Goal: Transaction & Acquisition: Purchase product/service

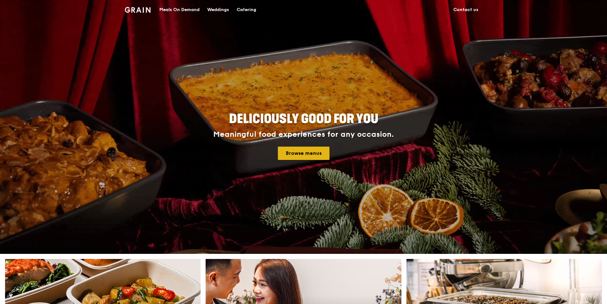
click at [312, 157] on link "Browse menus" at bounding box center [304, 152] width 52 height 13
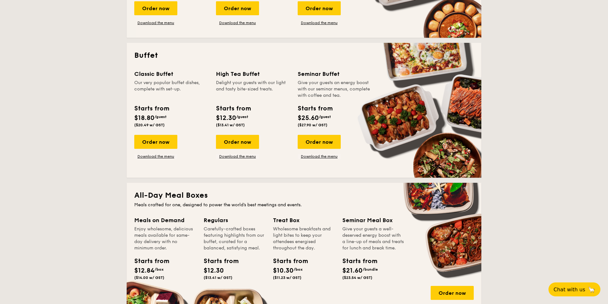
scroll to position [248, 0]
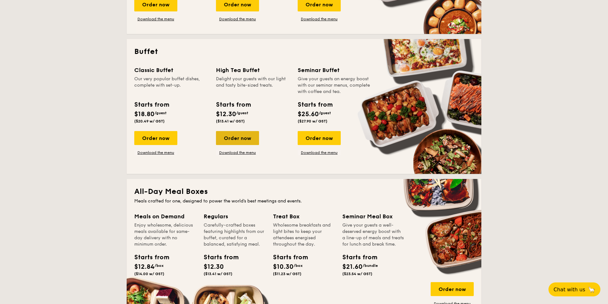
click at [238, 139] on div "Order now" at bounding box center [237, 138] width 43 height 14
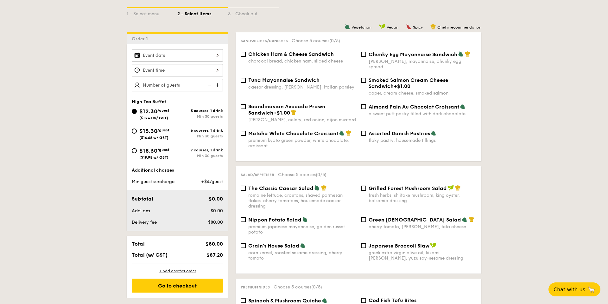
scroll to position [144, 0]
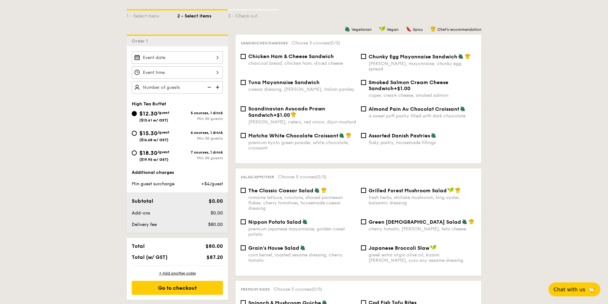
click at [182, 57] on div at bounding box center [177, 57] width 91 height 12
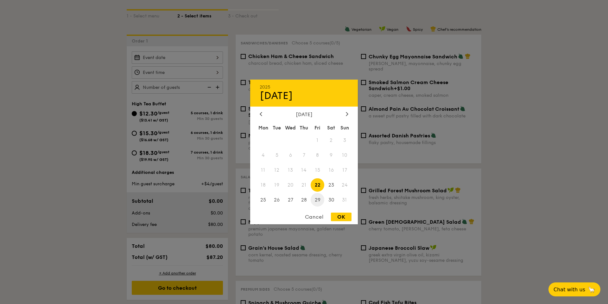
click at [318, 200] on span "29" at bounding box center [318, 200] width 14 height 14
click at [341, 216] on div "OK" at bounding box center [341, 216] width 21 height 9
type input "Aug 29, 2025"
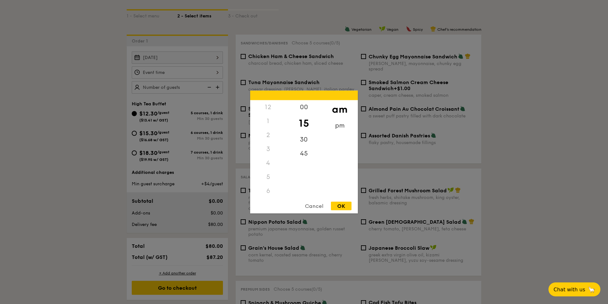
click at [184, 74] on div "12 1 2 3 4 5 6 7 8 9 10 11 00 15 30 45 am pm Cancel OK" at bounding box center [177, 72] width 91 height 12
drag, startPoint x: 269, startPoint y: 169, endPoint x: 269, endPoint y: 107, distance: 61.5
click at [269, 107] on div "12 1 2 3 4 5 6 7 8 9 10 11" at bounding box center [268, 148] width 36 height 97
click at [267, 193] on div "11" at bounding box center [268, 197] width 36 height 18
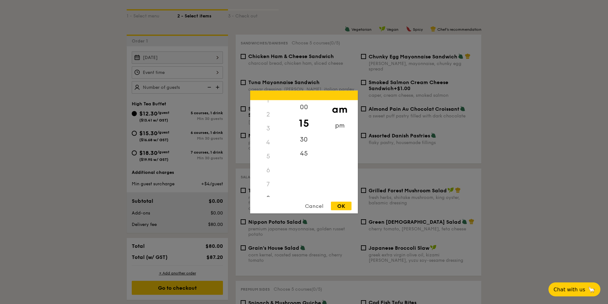
scroll to position [0, 0]
click at [264, 133] on div "2" at bounding box center [268, 135] width 36 height 14
click at [269, 134] on div "2" at bounding box center [268, 135] width 36 height 14
click at [269, 142] on div "3" at bounding box center [268, 149] width 36 height 14
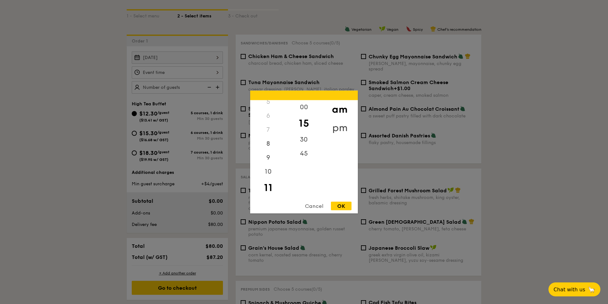
click at [338, 129] on div "pm" at bounding box center [340, 128] width 36 height 18
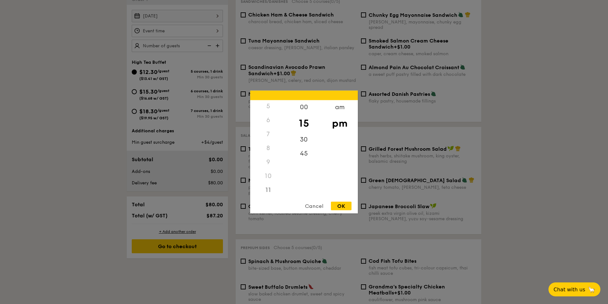
scroll to position [0, 0]
click at [266, 137] on div "2" at bounding box center [268, 137] width 36 height 18
click at [306, 106] on div "00" at bounding box center [304, 109] width 36 height 18
click at [304, 144] on div "30" at bounding box center [304, 141] width 36 height 18
click at [265, 152] on div "3" at bounding box center [268, 155] width 36 height 18
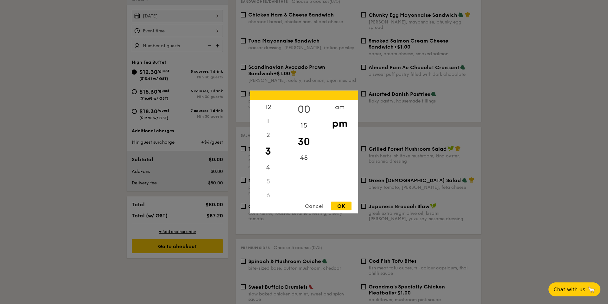
click at [303, 109] on div "00" at bounding box center [304, 109] width 36 height 18
click at [343, 203] on div "OK" at bounding box center [341, 206] width 21 height 9
type input "3:00PM"
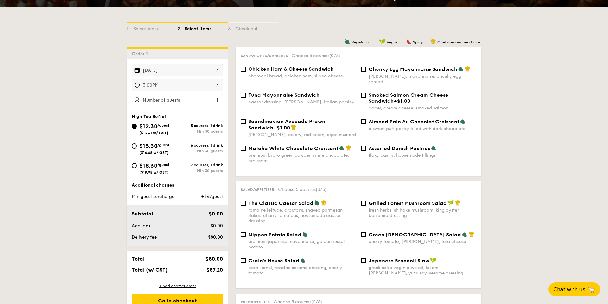
scroll to position [132, 0]
click at [404, 72] on span "Chunky Egg Mayonnaise Sandwich" at bounding box center [413, 69] width 89 height 6
click at [366, 71] on input "Chunky Egg Mayonnaise Sandwich dijon mustard, mayonnaise, chunky egg spread" at bounding box center [363, 68] width 5 height 5
checkbox input "true"
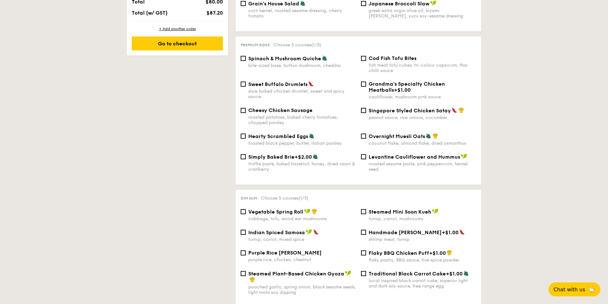
scroll to position [390, 0]
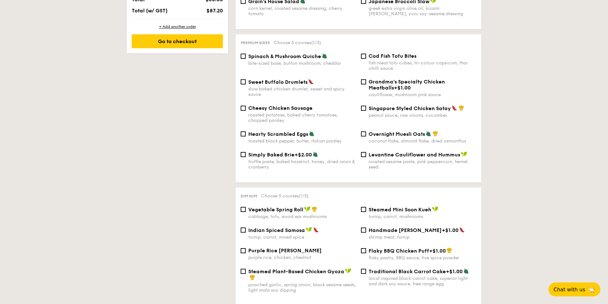
click at [437, 112] on div "peanut sauce, raw onions, cucumber" at bounding box center [423, 114] width 108 height 5
click at [366, 108] on input "Singapore Styled Chicken Satay peanut sauce, raw onions, cucumber" at bounding box center [363, 108] width 5 height 5
checkbox input "true"
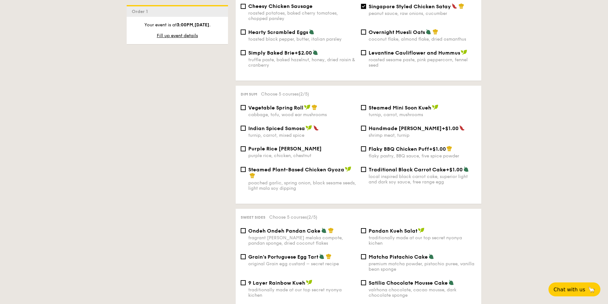
scroll to position [496, 0]
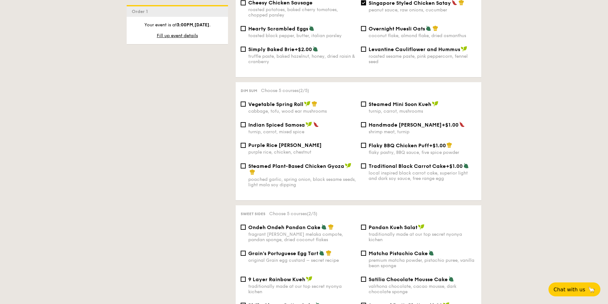
click at [282, 108] on div "cabbage, tofu, wood ear mushrooms" at bounding box center [302, 110] width 108 height 5
click at [246, 104] on input "Vegetable Spring Roll cabbage, tofu, wood ear mushrooms" at bounding box center [243, 103] width 5 height 5
checkbox input "true"
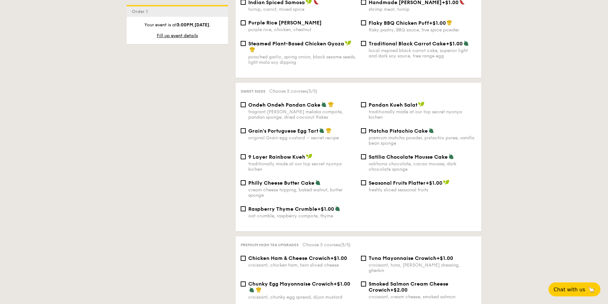
scroll to position [628, 0]
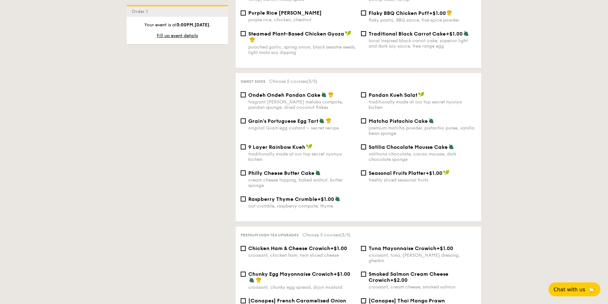
click at [313, 118] on span "Grain's Portuguese Egg Tart" at bounding box center [283, 121] width 70 height 6
click at [246, 118] on input "Grain's Portuguese Egg Tart original Grain egg custard – secret recipe" at bounding box center [243, 120] width 5 height 5
checkbox input "true"
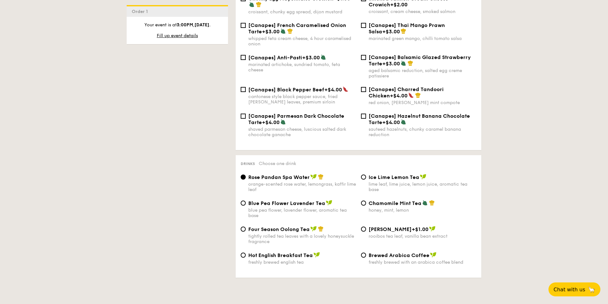
scroll to position [904, 0]
click at [393, 180] on div "lime leaf, lime juice, lemon juice, aromatic tea base" at bounding box center [423, 185] width 108 height 11
click at [366, 173] on input "Ice Lime Lemon Tea lime leaf, lime juice, lemon juice, aromatic tea base" at bounding box center [363, 175] width 5 height 5
radio input "true"
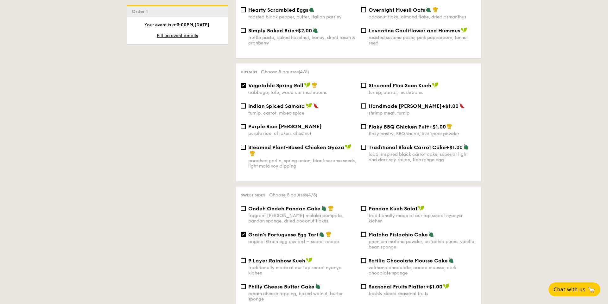
scroll to position [512, 0]
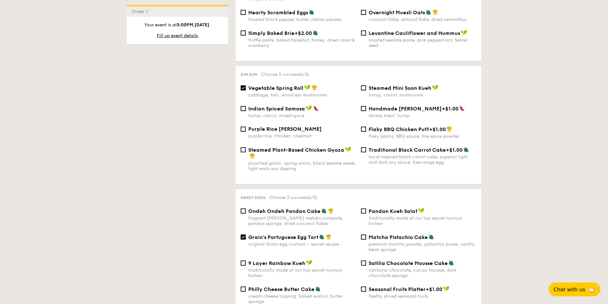
click at [423, 133] on div "flaky pastry, BBQ sauce, five spice powder" at bounding box center [423, 135] width 108 height 5
click at [366, 128] on input "Flaky BBQ Chicken Puff +$1.00 flaky pastry, BBQ sauce, five spice powder" at bounding box center [363, 128] width 5 height 5
checkbox input "true"
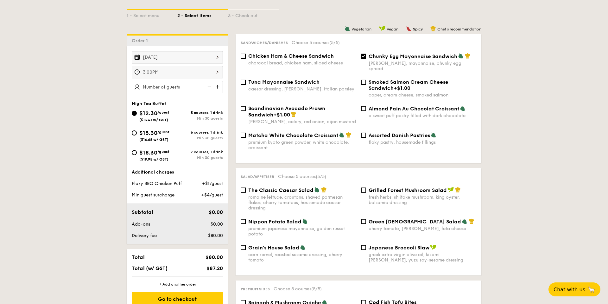
scroll to position [136, 0]
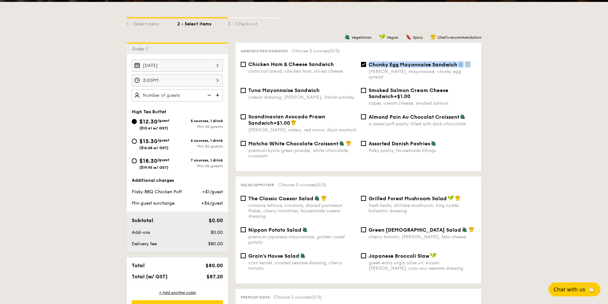
drag, startPoint x: 370, startPoint y: 65, endPoint x: 465, endPoint y: 67, distance: 94.5
click at [465, 67] on div "Chunky Egg Mayonnaise Sandwich dijon mustard, mayonnaise, chunky egg spread" at bounding box center [423, 70] width 108 height 18
copy div "Chunky Egg Mayonnaise Sandwich"
type input "40 guests"
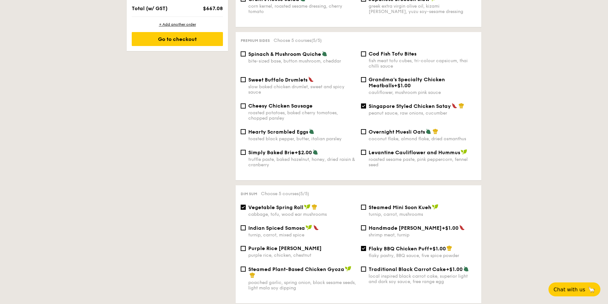
scroll to position [395, 0]
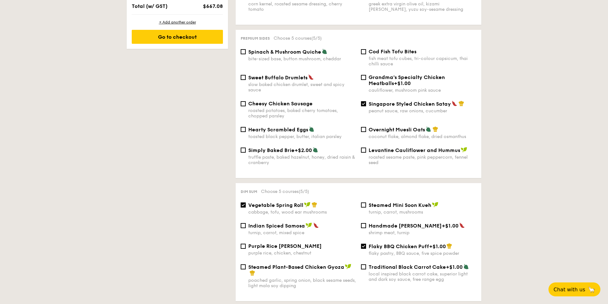
drag, startPoint x: 451, startPoint y: 100, endPoint x: 372, endPoint y: 93, distance: 78.6
click at [372, 93] on div "Spinach & Mushroom Quiche bite-sized base, button mushroom, cheddar Cod Fish To…" at bounding box center [359, 110] width 236 height 124
copy span "Singapore Styled Chicken Satay"
drag, startPoint x: 369, startPoint y: 97, endPoint x: 156, endPoint y: 140, distance: 216.8
click at [170, 133] on div "1 - Select menu 2 - Select items 3 - Check out Order 1 Aug 29, 2025 3:00PM 40 g…" at bounding box center [304, 266] width 365 height 1047
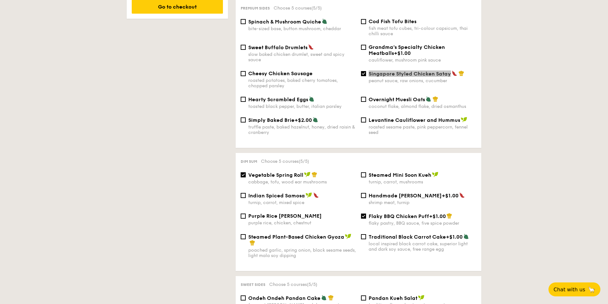
scroll to position [426, 0]
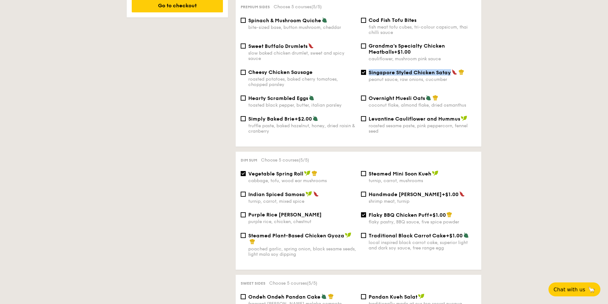
click at [529, 86] on div "1 - Select menu 2 - Select items 3 - Check out Order 1 Aug 29, 2025 3:00PM 40 g…" at bounding box center [304, 235] width 608 height 1047
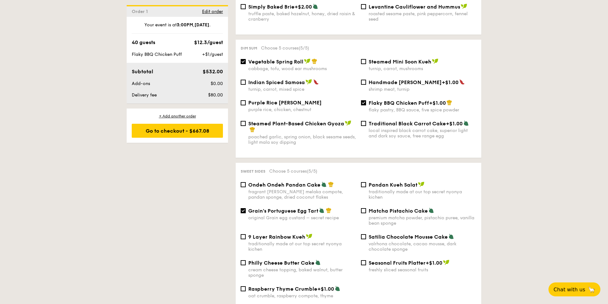
scroll to position [540, 0]
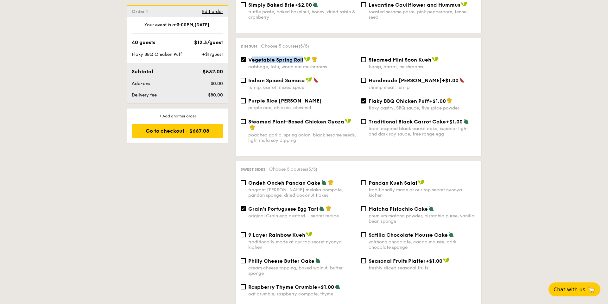
drag, startPoint x: 250, startPoint y: 54, endPoint x: 305, endPoint y: 57, distance: 54.3
click at [305, 57] on div "Vegetable Spring Roll" at bounding box center [302, 59] width 108 height 6
copy span "egetable Spring Roll"
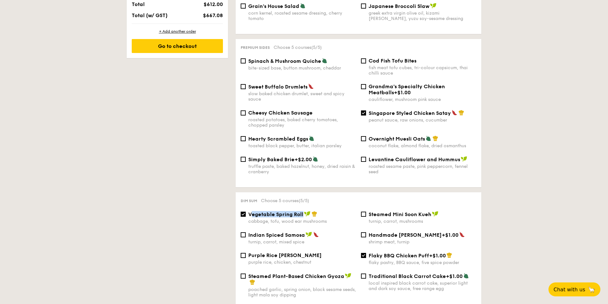
scroll to position [387, 0]
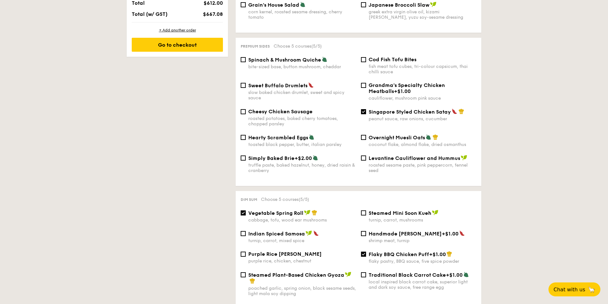
click at [504, 84] on div "1 - Select menu 2 - Select items 3 - Check out Order 1 Aug 29, 2025 3:00PM 40 g…" at bounding box center [304, 274] width 608 height 1047
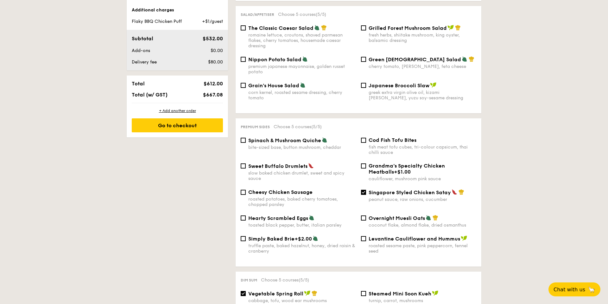
scroll to position [308, 0]
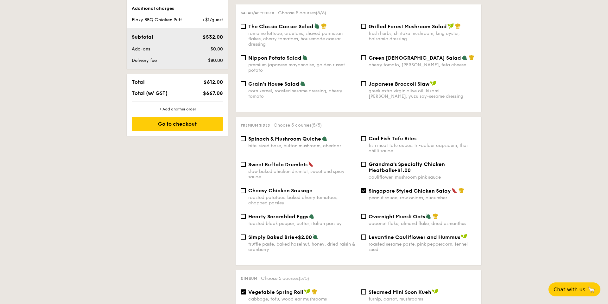
click at [310, 143] on div "bite-sized base, button mushroom, cheddar" at bounding box center [302, 145] width 108 height 5
click at [246, 139] on input "Spinach & Mushroom Quiche bite-sized base, button mushroom, cheddar" at bounding box center [243, 138] width 5 height 5
checkbox input "true"
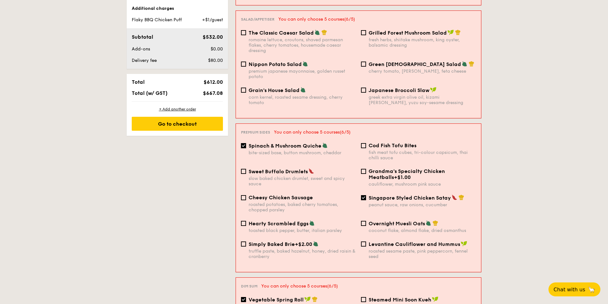
scroll to position [477, 0]
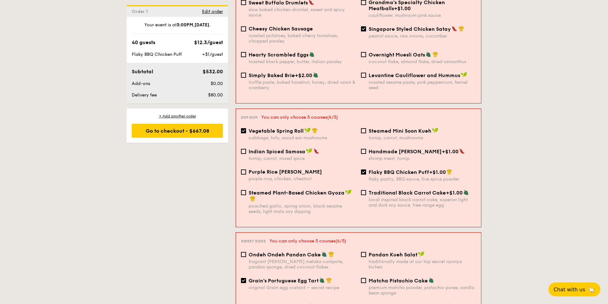
click at [393, 169] on span "Flaky BBQ Chicken Puff" at bounding box center [399, 172] width 61 height 6
click at [366, 169] on input "Flaky BBQ Chicken Puff +$1.00 flaky pastry, BBQ sauce, five spice powder" at bounding box center [363, 171] width 5 height 5
checkbox input "false"
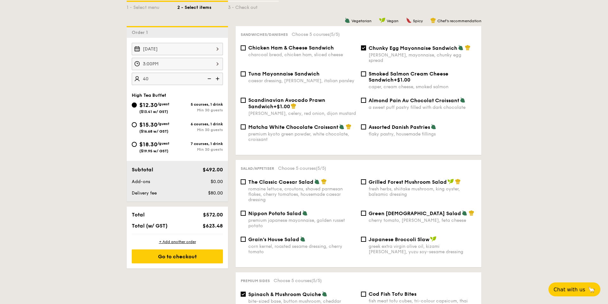
scroll to position [153, 0]
click at [196, 254] on div "Go to checkout" at bounding box center [177, 256] width 91 height 14
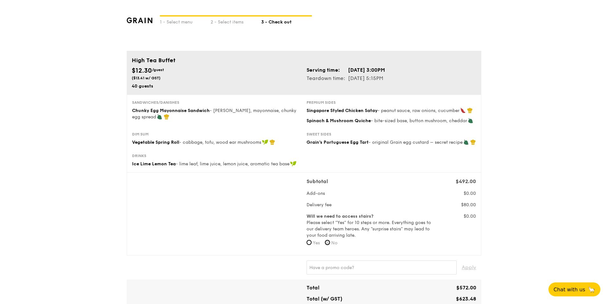
click at [330, 242] on input "No" at bounding box center [327, 242] width 5 height 5
radio input "true"
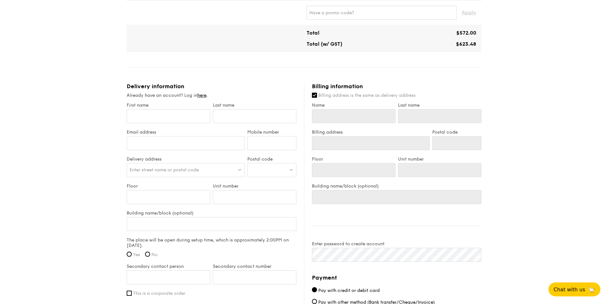
scroll to position [257, 0]
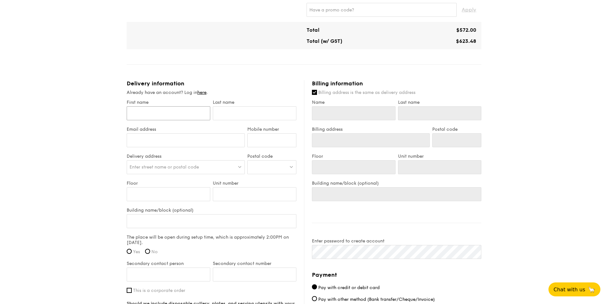
click at [157, 115] on input "First name" at bounding box center [169, 113] width 84 height 14
type input "h"
type input "hu"
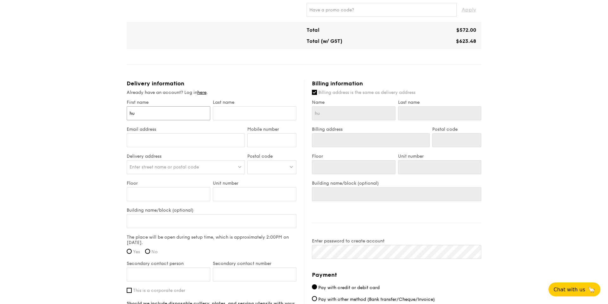
type input "hui"
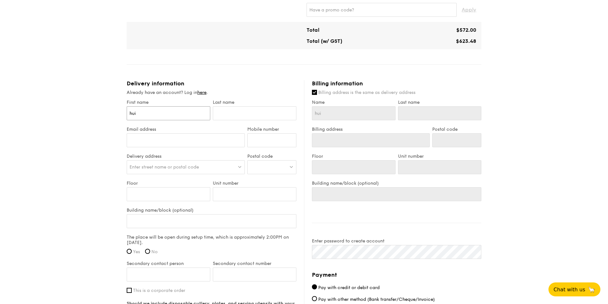
type input "hui"
type input "hu"
type input "h"
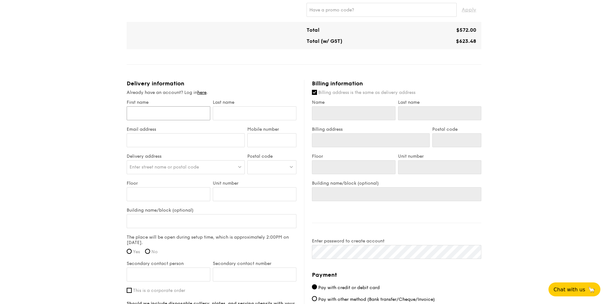
type input "H"
type input "Hu"
type input "Hui"
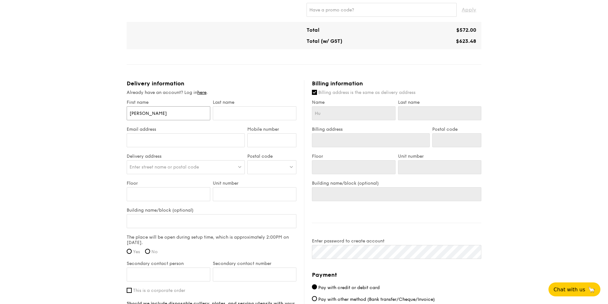
type input "Hui"
type input "Hui X"
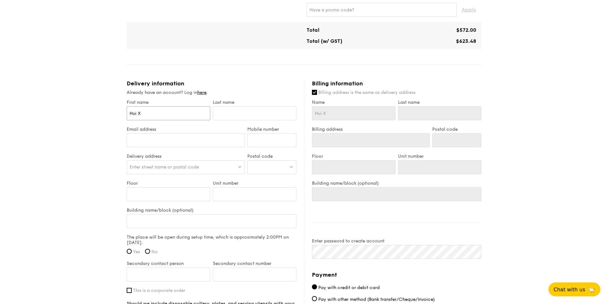
type input "Hui Xi"
type input "Hui Xin"
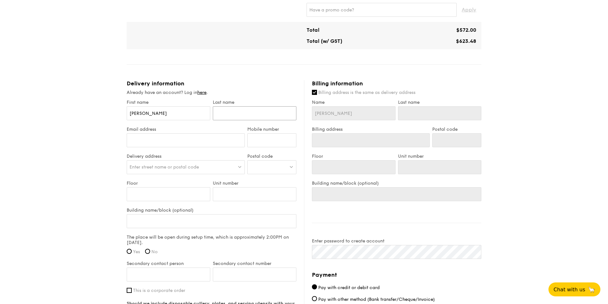
type input "F"
type input "Fu"
type input "Fun"
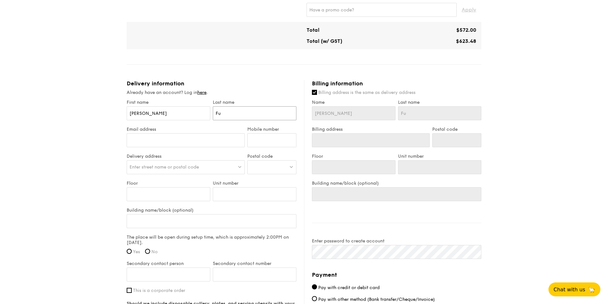
type input "Fun"
type input "Fung"
click at [149, 138] on input "Email address" at bounding box center [186, 140] width 118 height 14
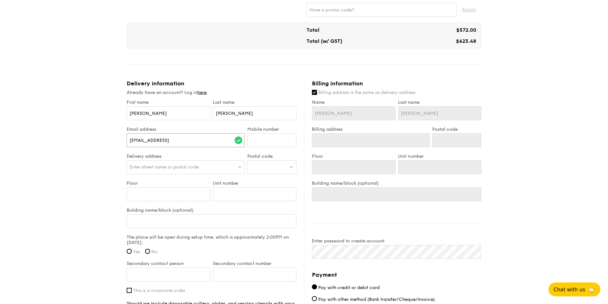
type input "huixin@jaz.ai"
click at [266, 142] on input "Mobile number" at bounding box center [271, 140] width 49 height 14
type input "92744828"
click at [171, 166] on span "Enter street name or postal code" at bounding box center [164, 166] width 69 height 5
drag, startPoint x: 170, startPoint y: 168, endPoint x: 139, endPoint y: 166, distance: 30.1
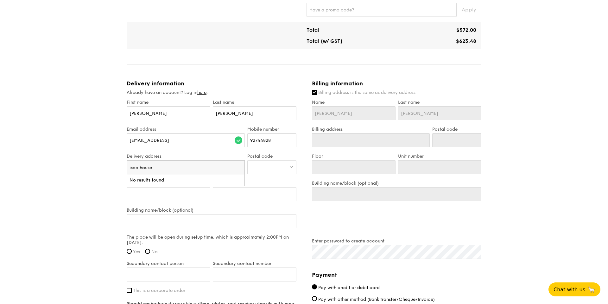
click at [139, 166] on input "isca house" at bounding box center [186, 167] width 118 height 14
type input "isca"
drag, startPoint x: 146, startPoint y: 166, endPoint x: 125, endPoint y: 166, distance: 20.9
click at [125, 166] on div "1 - Select menu 2 - Select items 3 - Check out High Tea Buffet $12.30 /guest ($…" at bounding box center [304, 86] width 365 height 686
click at [144, 168] on span "Enter street name or postal code" at bounding box center [164, 166] width 69 height 5
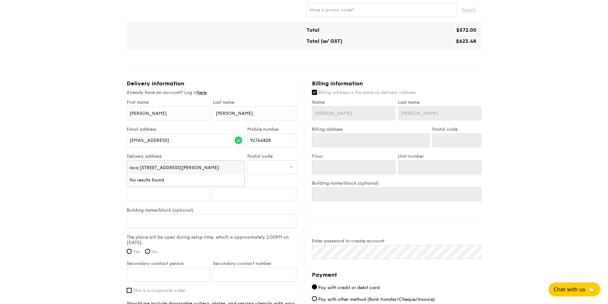
click at [140, 167] on input "isca 60 Cecil St, Singapore 049709" at bounding box center [186, 167] width 118 height 14
click at [202, 167] on input "60 Cecil St, Singapore 049709" at bounding box center [186, 167] width 118 height 14
drag, startPoint x: 202, startPoint y: 166, endPoint x: 179, endPoint y: 166, distance: 22.8
click at [179, 166] on input "60 Cecil St, Singapore 049709" at bounding box center [186, 167] width 118 height 14
type input "60 Cecil St"
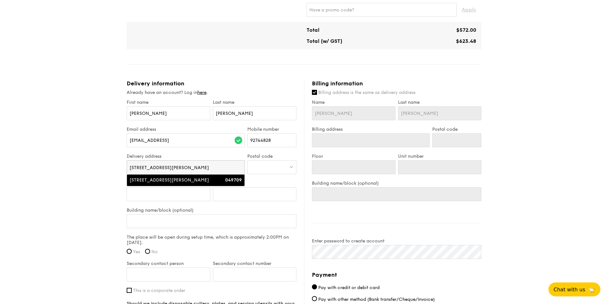
click at [189, 181] on div "60 Cecil Street" at bounding box center [172, 180] width 84 height 6
type input "60 Cecil Street"
type input "049709"
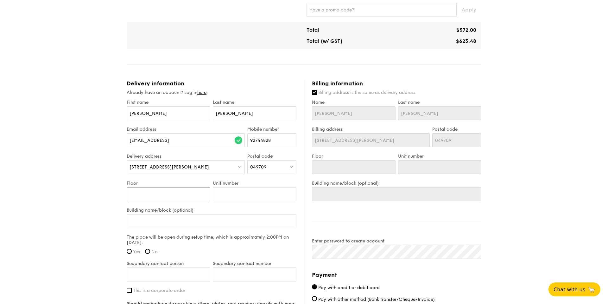
click at [133, 192] on input "Floor" at bounding box center [169, 194] width 84 height 14
paste input "049709"
type input "049709"
drag, startPoint x: 155, startPoint y: 193, endPoint x: 108, endPoint y: 193, distance: 47.2
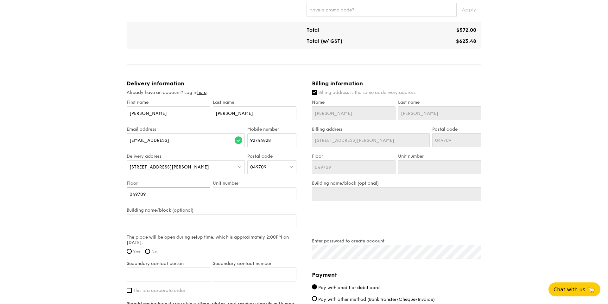
click at [108, 193] on div "1 - Select menu 2 - Select items 3 - Check out High Tea Buffet $12.30 /guest ($…" at bounding box center [304, 86] width 608 height 686
type input "#"
type input "#0"
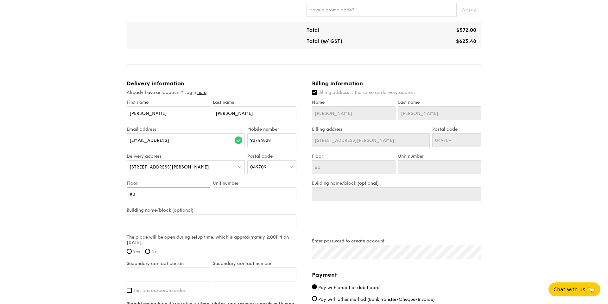
type input "#03"
type input "#03-"
type input "#03-0"
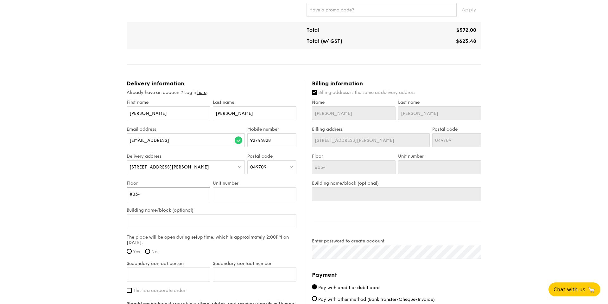
type input "#03-0"
type input "#03-01"
drag, startPoint x: 172, startPoint y: 196, endPoint x: 136, endPoint y: 191, distance: 36.0
click at [136, 191] on input "#03-01" at bounding box center [169, 194] width 84 height 14
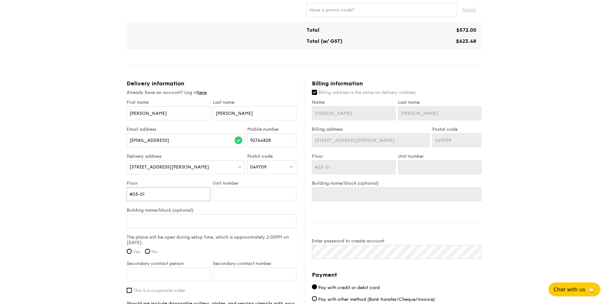
type input "#0"
type input "#"
type input "3"
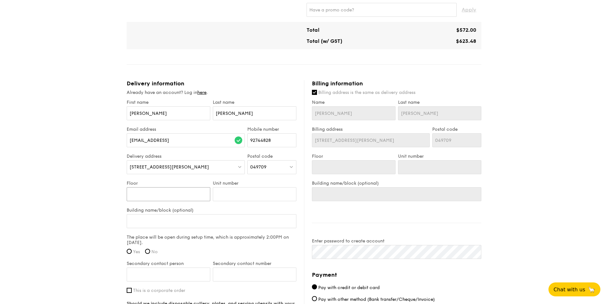
type input "3"
click at [243, 194] on input "Unit number" at bounding box center [255, 194] width 84 height 14
type input "0"
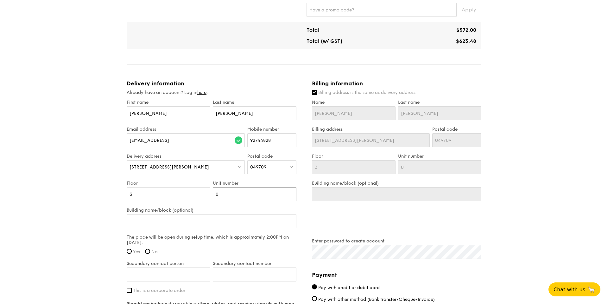
type input "01"
click at [130, 195] on input "3" at bounding box center [169, 194] width 84 height 14
type input "03"
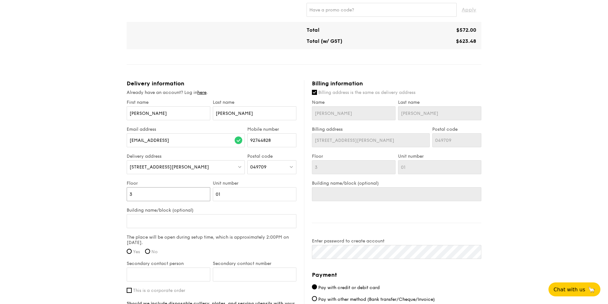
type input "03"
click at [148, 226] on input "Building name/block (optional)" at bounding box center [212, 221] width 170 height 14
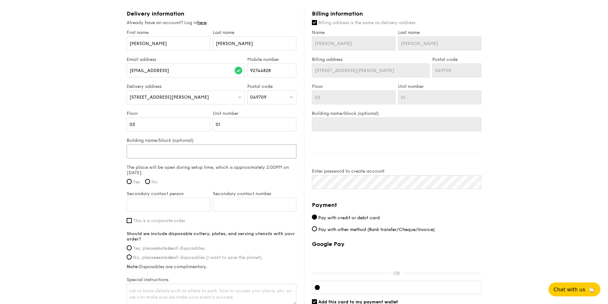
scroll to position [328, 0]
type input "I"
type input "IS"
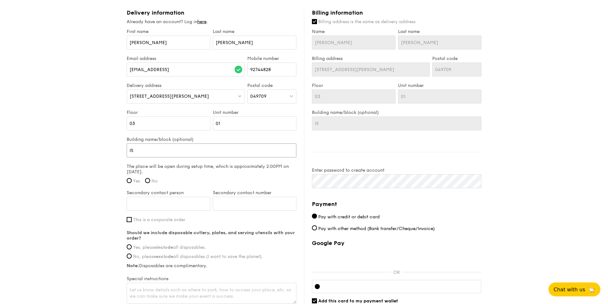
type input "ISC"
type input "ISCA"
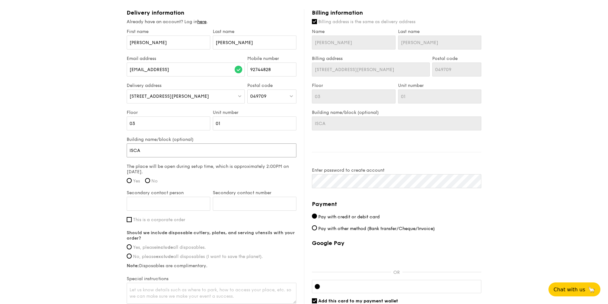
type input "ISCA"
type input "ISCA H"
type input "ISCA Ho"
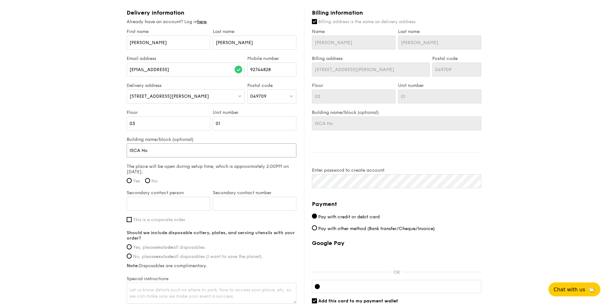
type input "ISCA Hou"
type input "ISCA Hous"
type input "ISCA House"
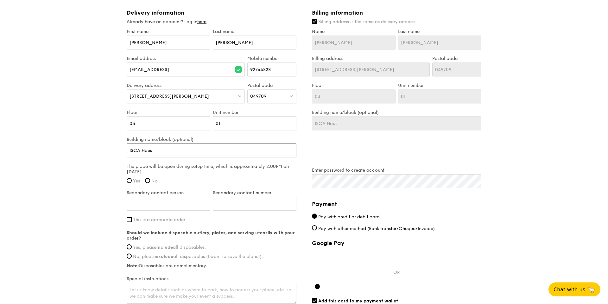
type input "ISCA House"
click at [99, 212] on div "1 - Select menu 2 - Select items 3 - Check out High Tea Buffet $12.30 /guest ($…" at bounding box center [304, 15] width 608 height 686
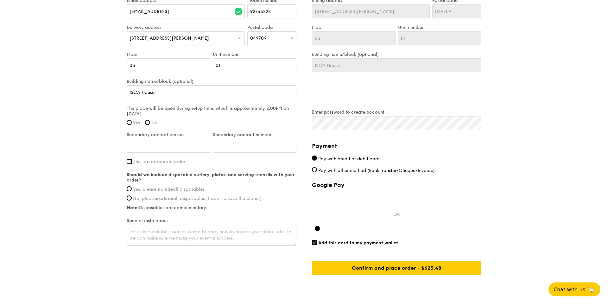
scroll to position [389, 0]
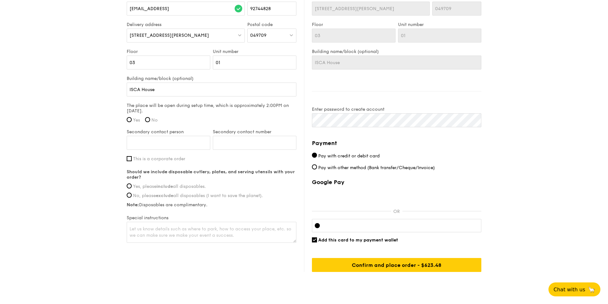
drag, startPoint x: 131, startPoint y: 105, endPoint x: 171, endPoint y: 112, distance: 40.5
click at [171, 112] on label "The place will be open during setup time, which is approximately 2:00PM on Aug …" at bounding box center [212, 108] width 170 height 11
click at [131, 121] on label "Yes" at bounding box center [133, 119] width 13 height 5
click at [131, 121] on input "Yes" at bounding box center [129, 119] width 5 height 5
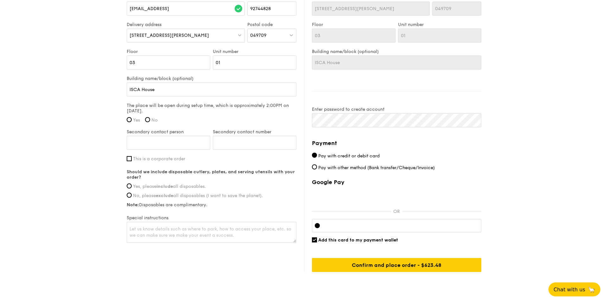
radio input "true"
click at [162, 142] on input "Secondary contact person" at bounding box center [169, 143] width 84 height 14
type input "Catherine"
click at [243, 143] on input "Secondary contact number" at bounding box center [255, 143] width 84 height 14
type input "82823928"
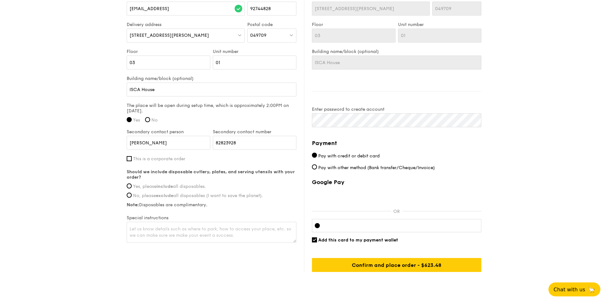
click at [162, 158] on span "This is a corporate order" at bounding box center [159, 158] width 52 height 5
click at [132, 158] on input "This is a corporate order" at bounding box center [129, 158] width 5 height 5
checkbox input "true"
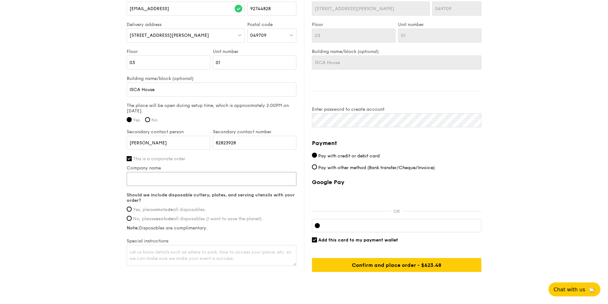
click at [148, 185] on input "Company name" at bounding box center [212, 179] width 170 height 14
type input "Jaz"
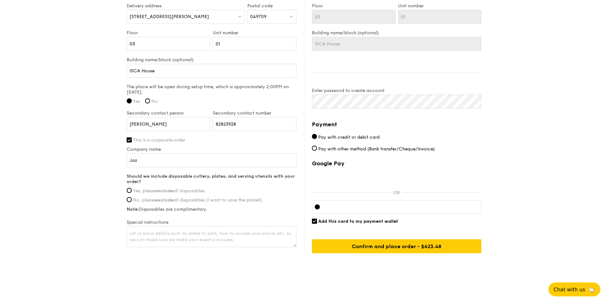
click at [144, 191] on span "Yes, please include all disposables." at bounding box center [169, 190] width 73 height 5
click at [132, 191] on input "Yes, please include all disposables." at bounding box center [129, 190] width 5 height 5
radio input "true"
click at [371, 246] on input "Confirm and place order - $623.48" at bounding box center [397, 246] width 170 height 14
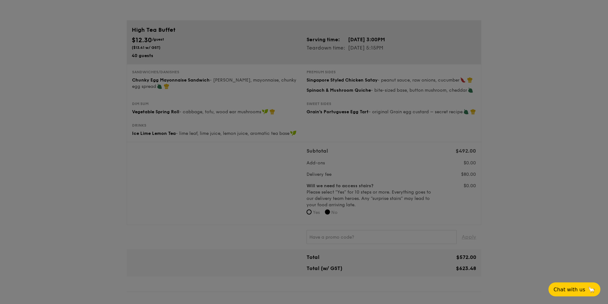
scroll to position [26, 0]
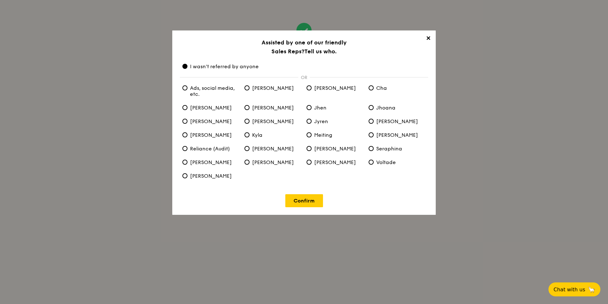
click at [317, 150] on span "Sandy" at bounding box center [331, 148] width 49 height 6
click at [312, 150] on "Sandy" at bounding box center [309, 148] width 5 height 5
radio "true"
radio anyone "false"
click at [309, 201] on link "Confirm" at bounding box center [304, 200] width 38 height 13
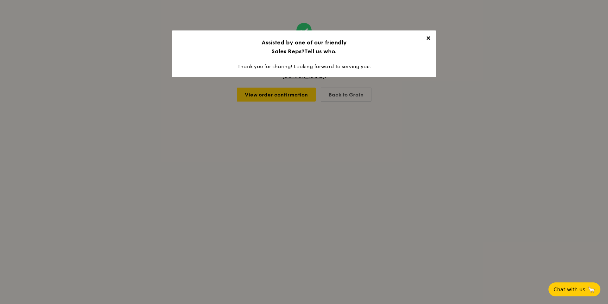
click at [431, 37] on span "✕" at bounding box center [428, 39] width 9 height 9
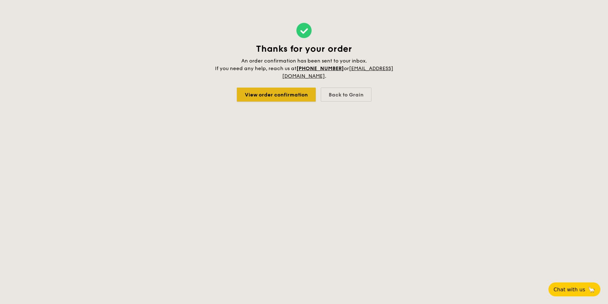
click at [300, 97] on link "View order confirmation" at bounding box center [276, 94] width 79 height 14
